Goal: Browse casually

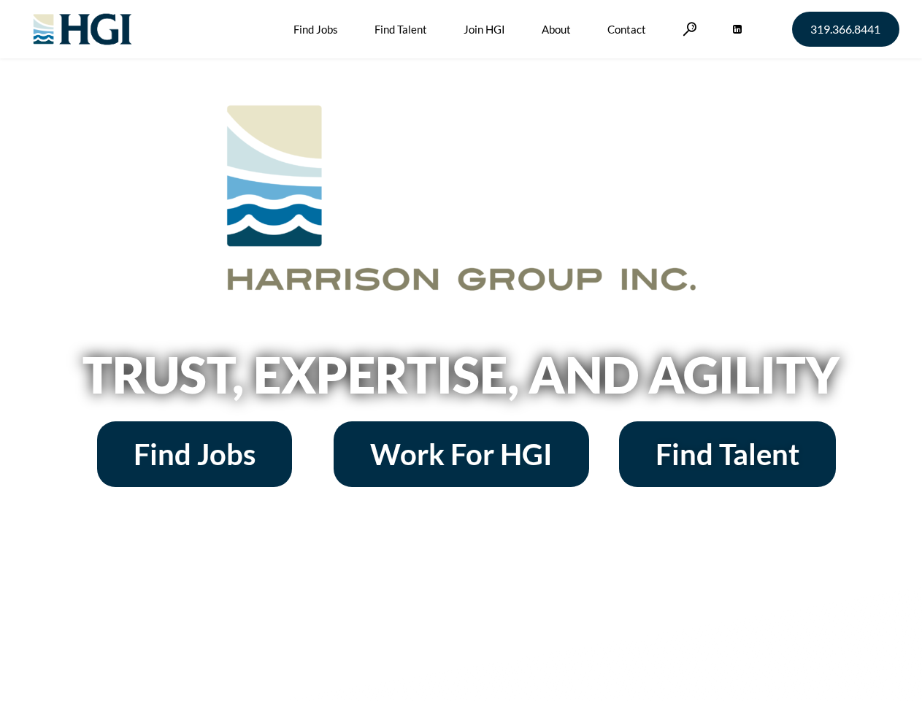
click at [461, 350] on h2 "Trust, Expertise, and Agility" at bounding box center [461, 375] width 832 height 50
click at [688, 28] on link at bounding box center [690, 29] width 15 height 14
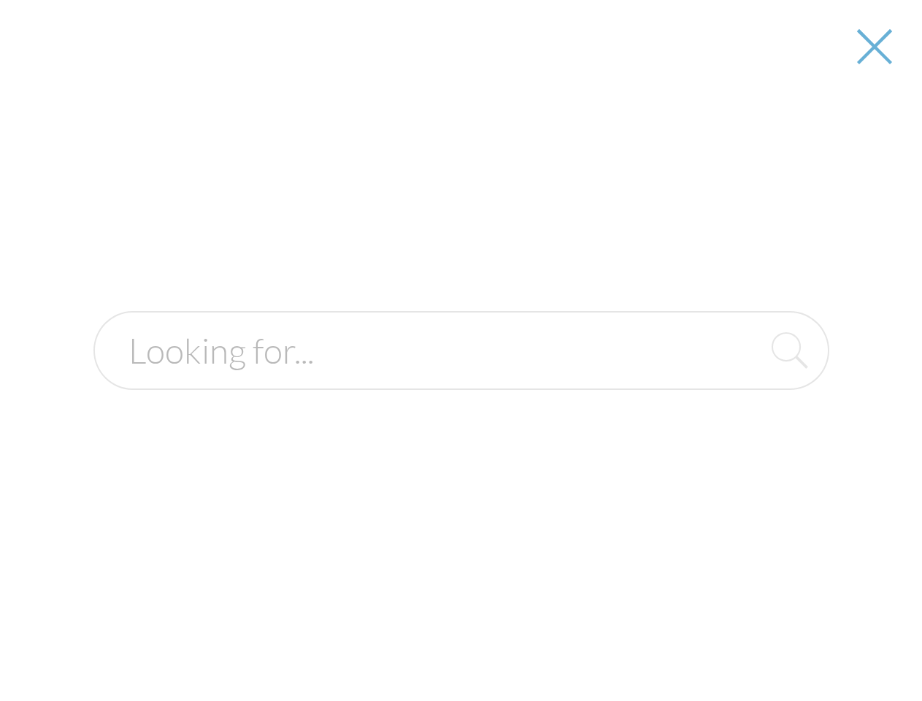
click at [461, 380] on h2 "Trust, Expertise, and Agility" at bounding box center [461, 375] width 832 height 50
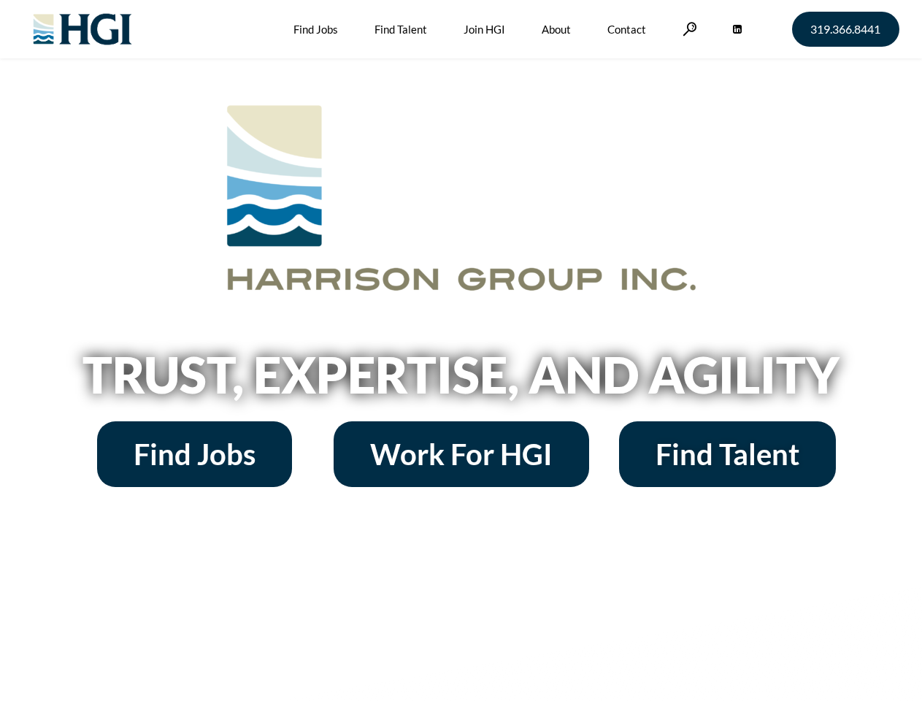
click at [461, 350] on h2 "Trust, Expertise, and Agility" at bounding box center [461, 375] width 832 height 50
click at [688, 28] on link at bounding box center [690, 29] width 15 height 14
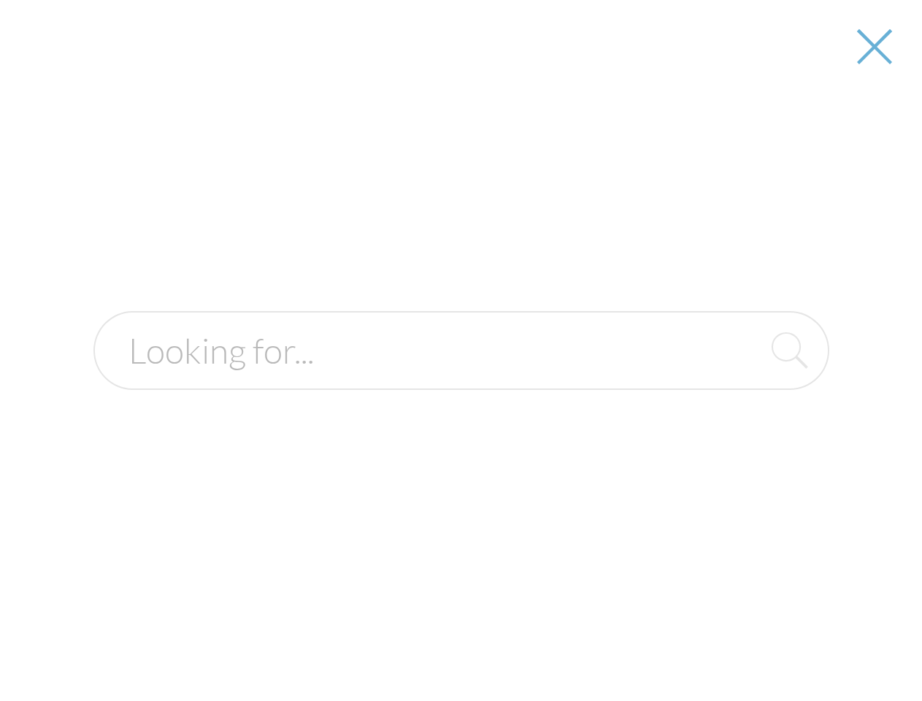
click at [461, 380] on h2 "Trust, Expertise, and Agility" at bounding box center [461, 375] width 832 height 50
